Goal: Task Accomplishment & Management: Use online tool/utility

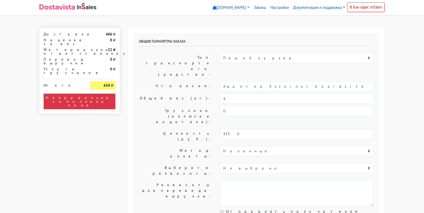
select select "10:00"
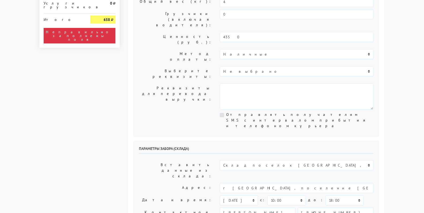
scroll to position [134, 0]
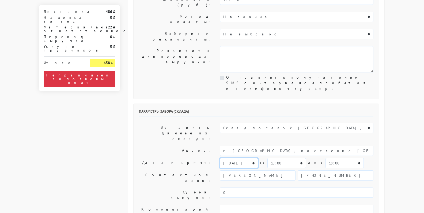
click at [254, 158] on select "сегодня завтра 13.08.2025 14.08.2025 15.08.2025 16.08.2025 17.08.2025 18.08.202…" at bounding box center [239, 163] width 38 height 10
select select "11.08.2025"
click at [220, 158] on select "сегодня завтра 13.08.2025 14.08.2025 15.08.2025 16.08.2025 17.08.2025 18.08.202…" at bounding box center [239, 163] width 38 height 10
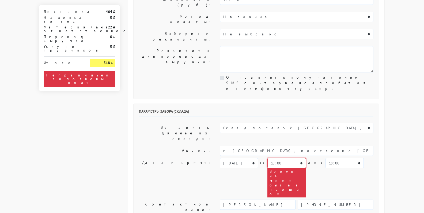
click at [289, 158] on select "00:00 00:30 01:00 01:30 02:00 02:30 03:00 03:30 04:00 04:30 05:00 05:30 06:00 0…" at bounding box center [287, 163] width 38 height 10
select select "17:30"
click at [268, 158] on select "00:00 00:30 01:00 01:30 02:00 02:30 03:00 03:30 04:00 04:30 05:00 05:30 06:00 0…" at bounding box center [287, 163] width 38 height 10
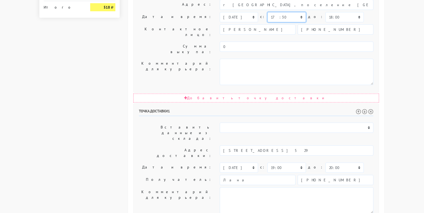
scroll to position [281, 0]
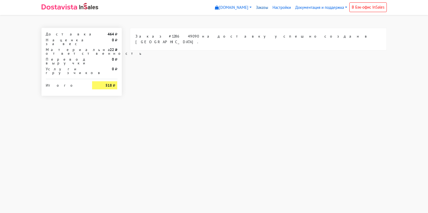
click at [259, 8] on link "Заказы" at bounding box center [262, 7] width 17 height 10
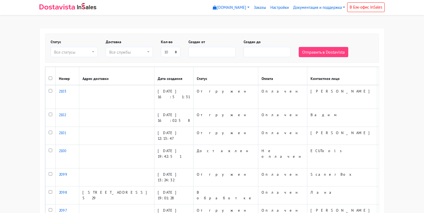
select select
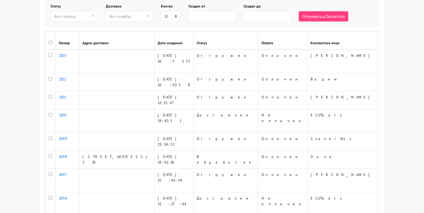
scroll to position [102, 0]
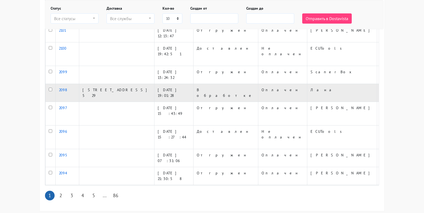
click at [62, 87] on link "2098" at bounding box center [63, 89] width 8 height 5
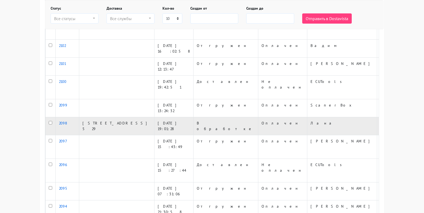
scroll to position [0, 0]
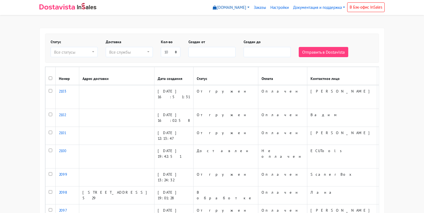
click at [247, 7] on link "[DOMAIN_NAME]" at bounding box center [231, 7] width 41 height 10
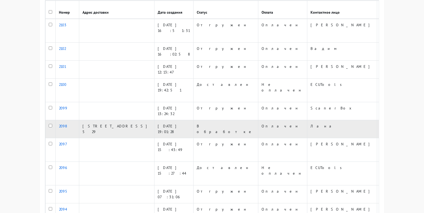
scroll to position [80, 0]
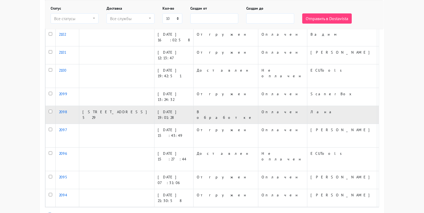
copy td "128649090"
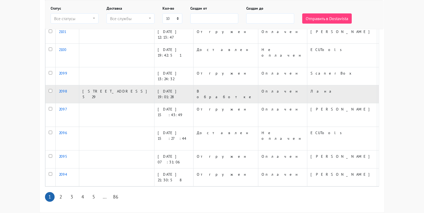
scroll to position [102, 0]
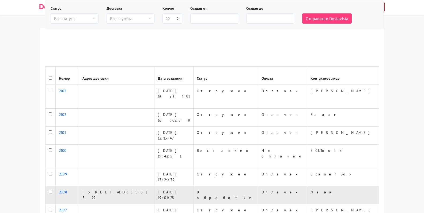
scroll to position [0, 0]
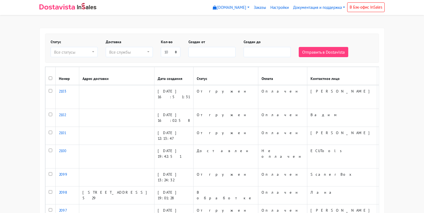
select select
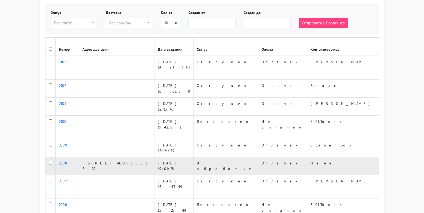
scroll to position [54, 0]
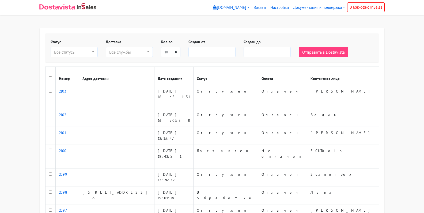
select select
